Goal: Find specific page/section: Find specific page/section

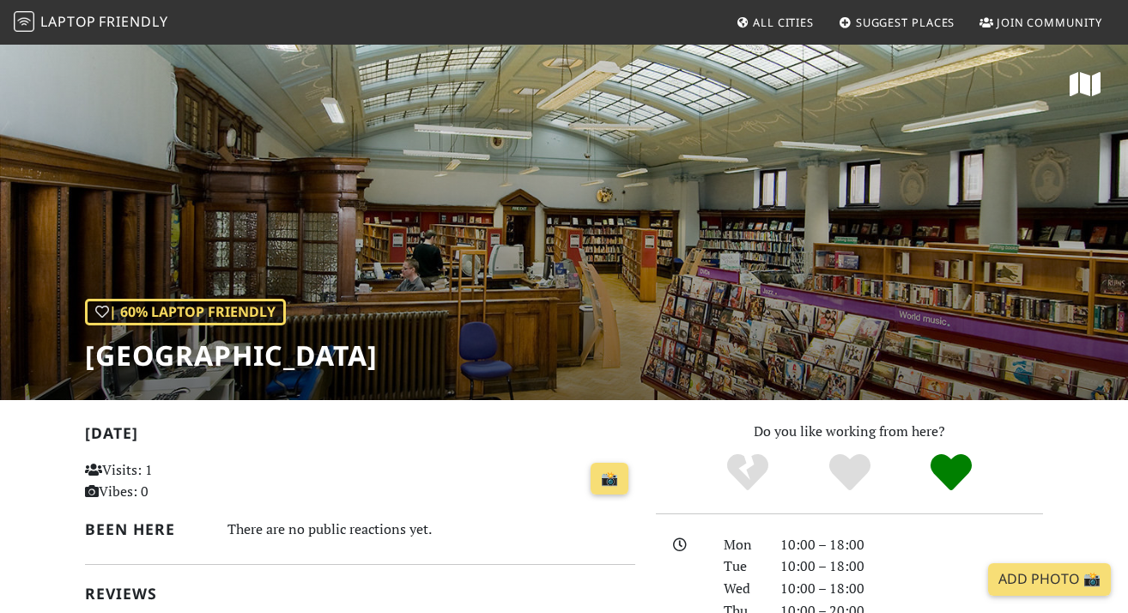
click at [1071, 90] on icon at bounding box center [1085, 83] width 31 height 27
click at [130, 27] on span "Friendly" at bounding box center [133, 21] width 69 height 19
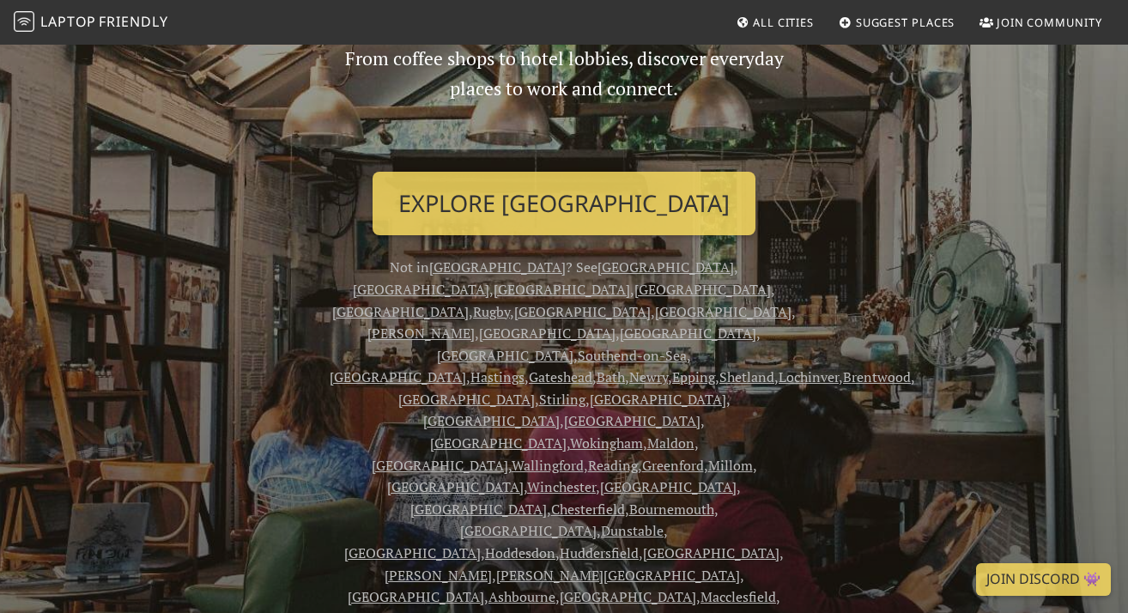
scroll to position [198, 0]
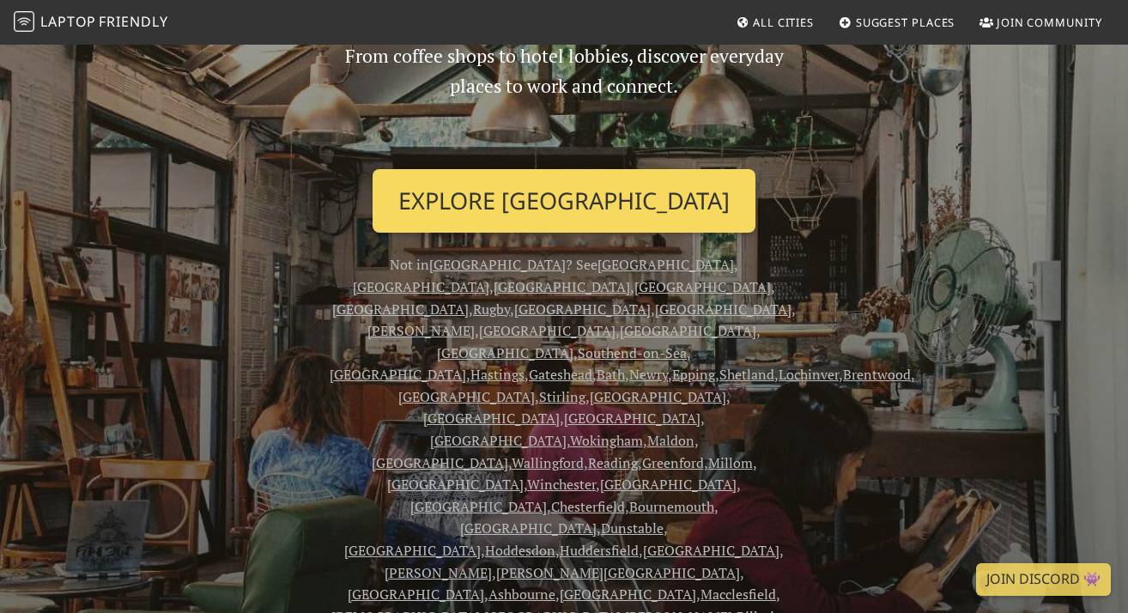
click at [507, 210] on link "Explore London" at bounding box center [564, 201] width 383 height 64
click at [571, 197] on link "Explore London" at bounding box center [564, 201] width 383 height 64
click at [570, 197] on link "Explore London" at bounding box center [564, 201] width 383 height 64
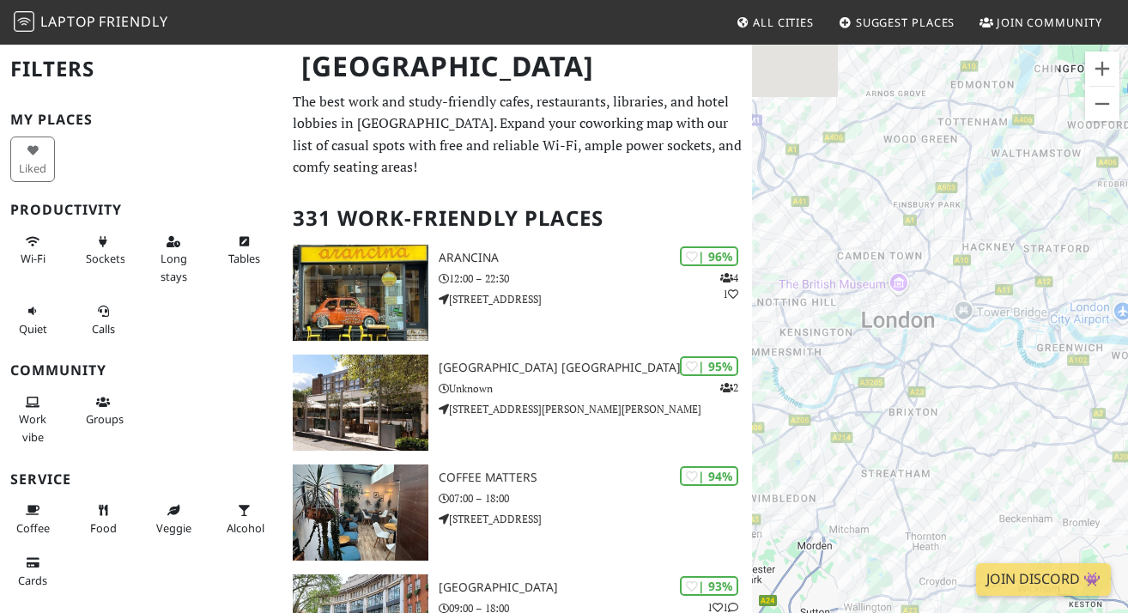
drag, startPoint x: 901, startPoint y: 265, endPoint x: 986, endPoint y: 334, distance: 109.3
click at [986, 334] on div "To navigate, press the arrow keys." at bounding box center [940, 349] width 376 height 613
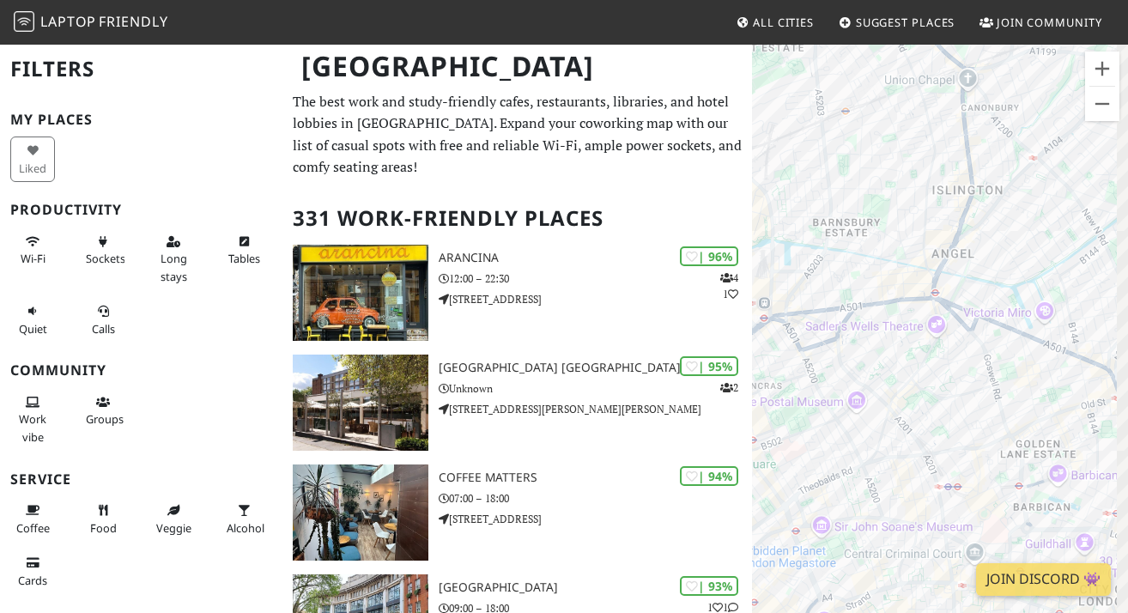
drag, startPoint x: 1036, startPoint y: 334, endPoint x: 794, endPoint y: 296, distance: 245.0
click at [794, 296] on div "To navigate, press the arrow keys." at bounding box center [940, 349] width 376 height 613
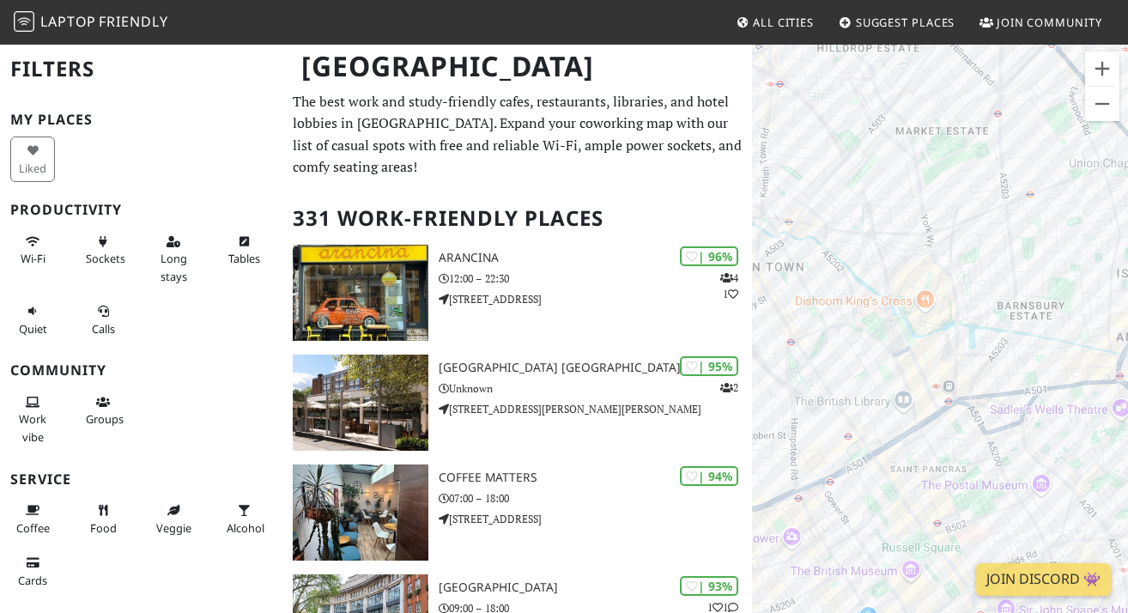
drag, startPoint x: 873, startPoint y: 361, endPoint x: 1059, endPoint y: 445, distance: 204.0
click at [1059, 445] on div "To navigate, press the arrow keys." at bounding box center [940, 349] width 376 height 613
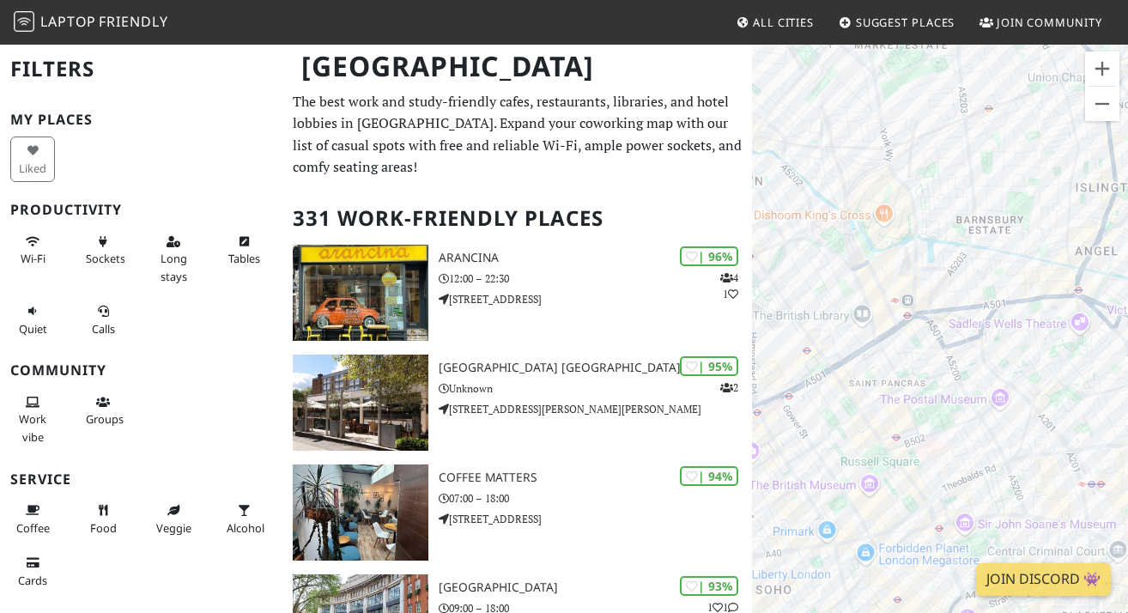
drag, startPoint x: 1002, startPoint y: 276, endPoint x: 947, endPoint y: 179, distance: 111.5
click at [947, 179] on div "To navigate, press the arrow keys." at bounding box center [940, 349] width 376 height 613
click at [857, 317] on div "To navigate, press the arrow keys. The [GEOGRAPHIC_DATA]" at bounding box center [940, 349] width 376 height 613
click at [857, 273] on link "The British Library" at bounding box center [867, 279] width 88 height 13
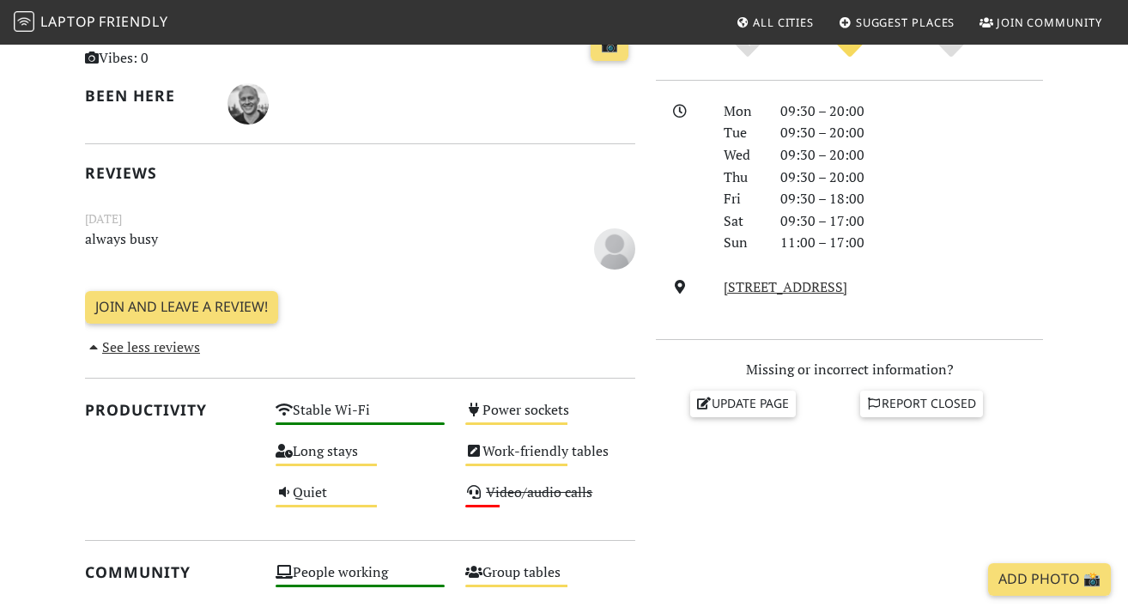
scroll to position [693, 0]
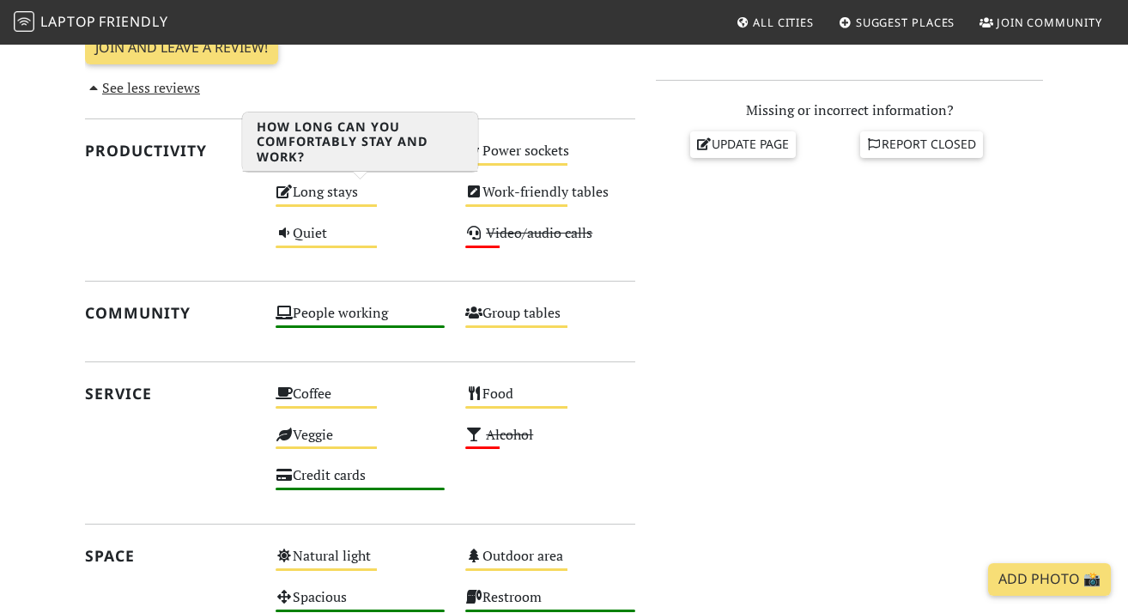
click at [322, 190] on div "Long stays Medium" at bounding box center [360, 199] width 191 height 41
